Goal: Task Accomplishment & Management: Manage account settings

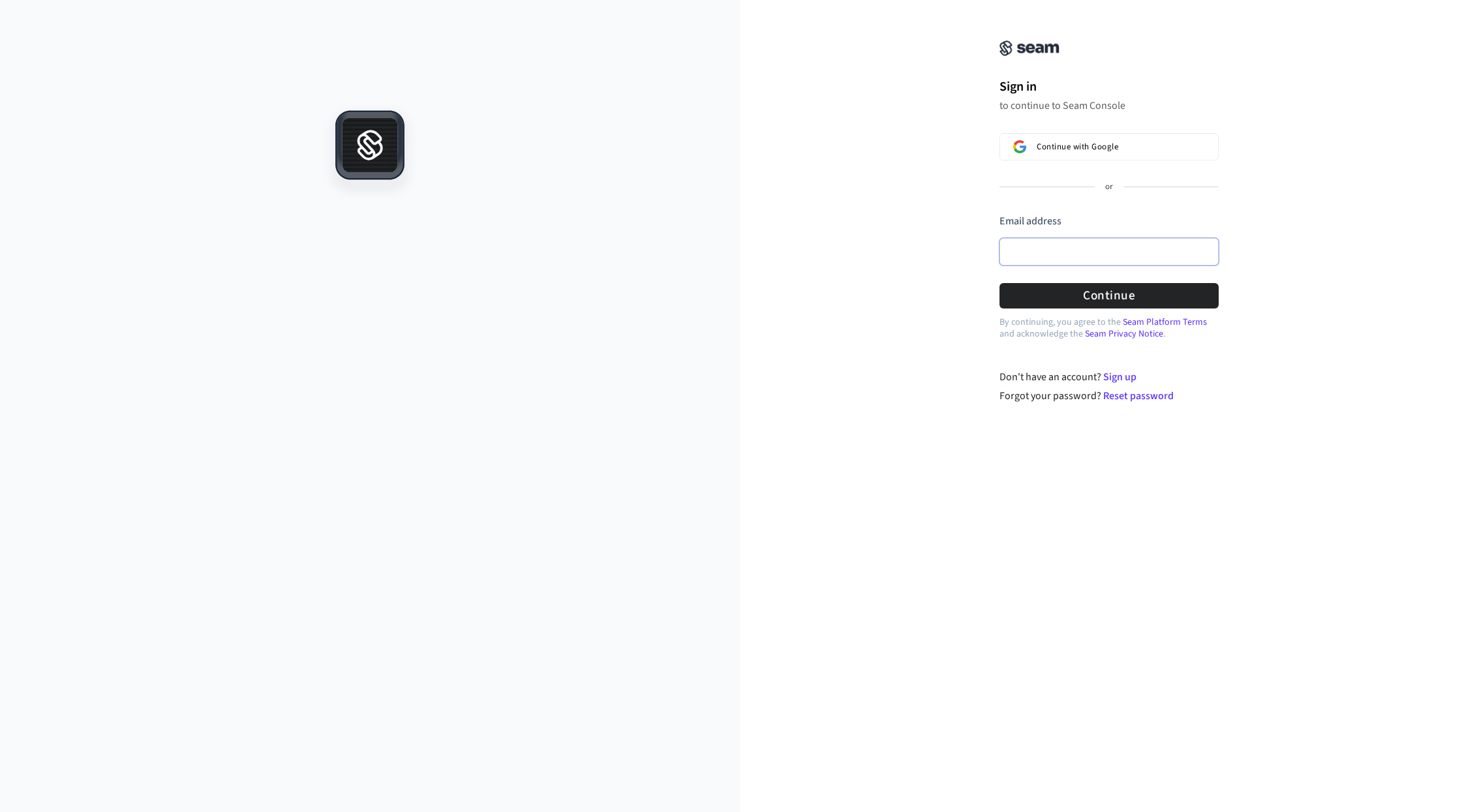
click at [1052, 249] on input "Email address" at bounding box center [1109, 251] width 219 height 27
click at [381, 152] on icon at bounding box center [370, 150] width 23 height 17
click at [1031, 46] on img at bounding box center [1029, 48] width 60 height 15
